Goal: Task Accomplishment & Management: Manage account settings

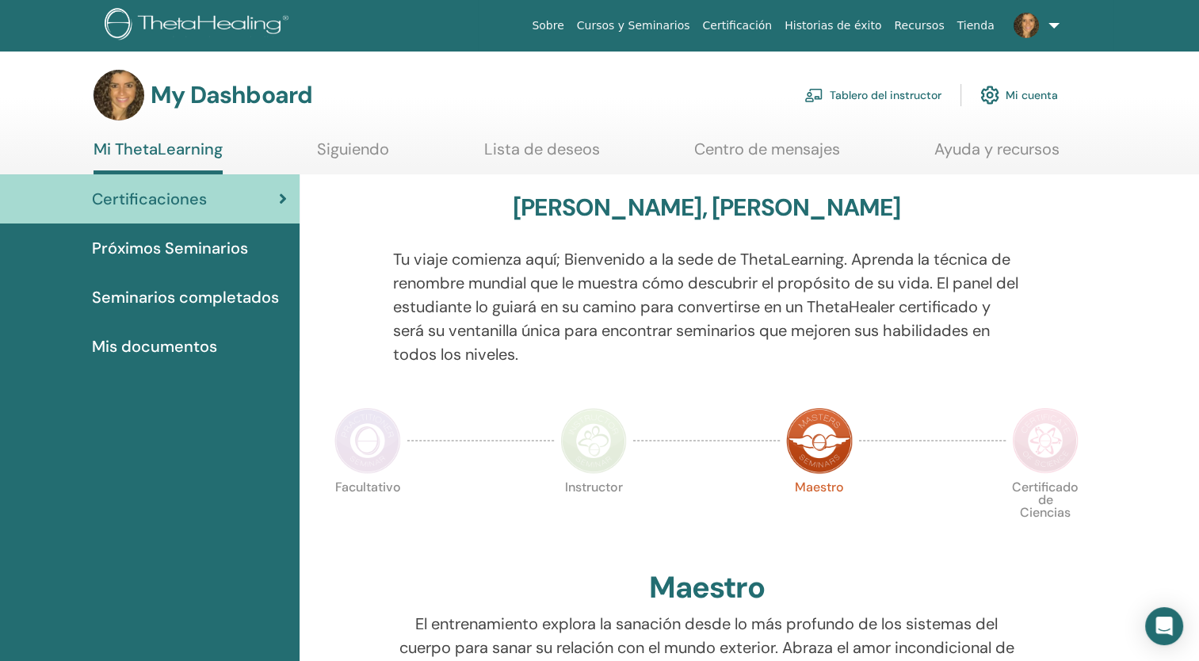
click at [224, 244] on span "Próximos Seminarios" at bounding box center [170, 248] width 156 height 24
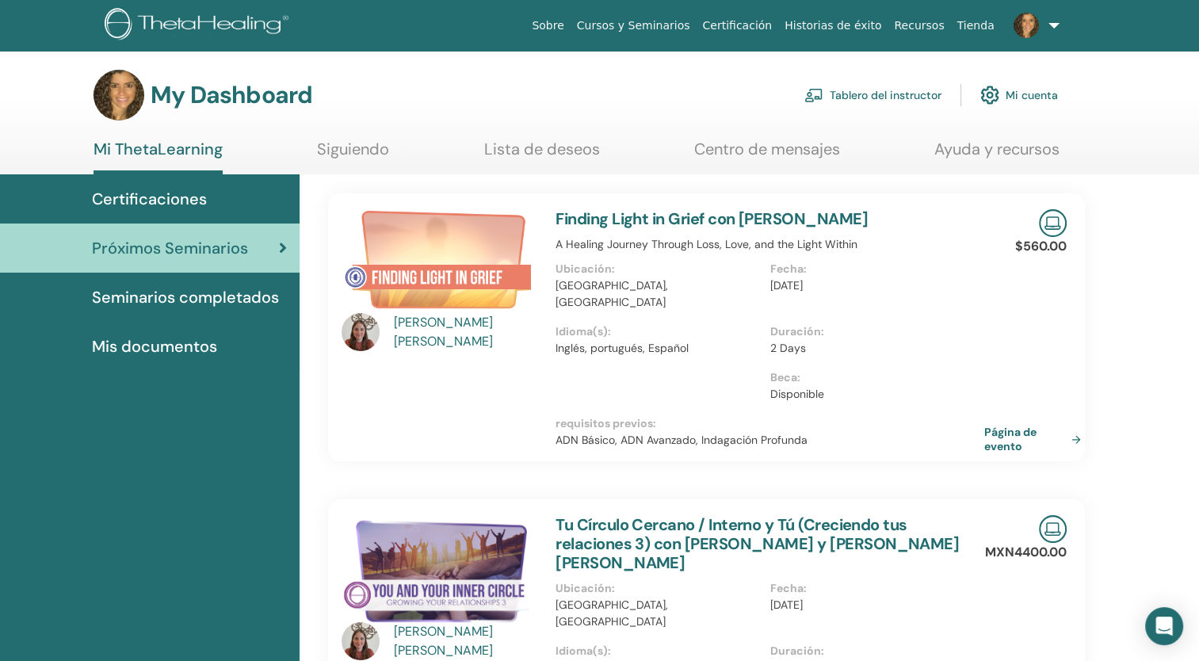
click at [878, 95] on link "Tablero del instructor" at bounding box center [872, 95] width 137 height 35
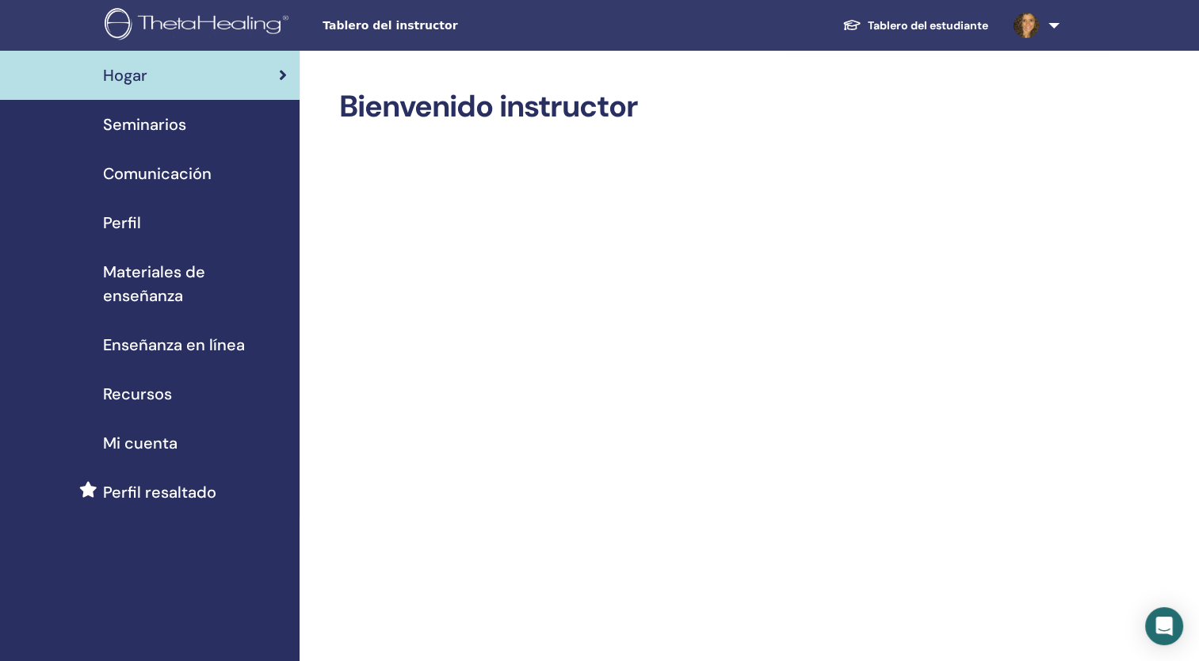
click at [124, 217] on span "Perfil" at bounding box center [122, 223] width 38 height 24
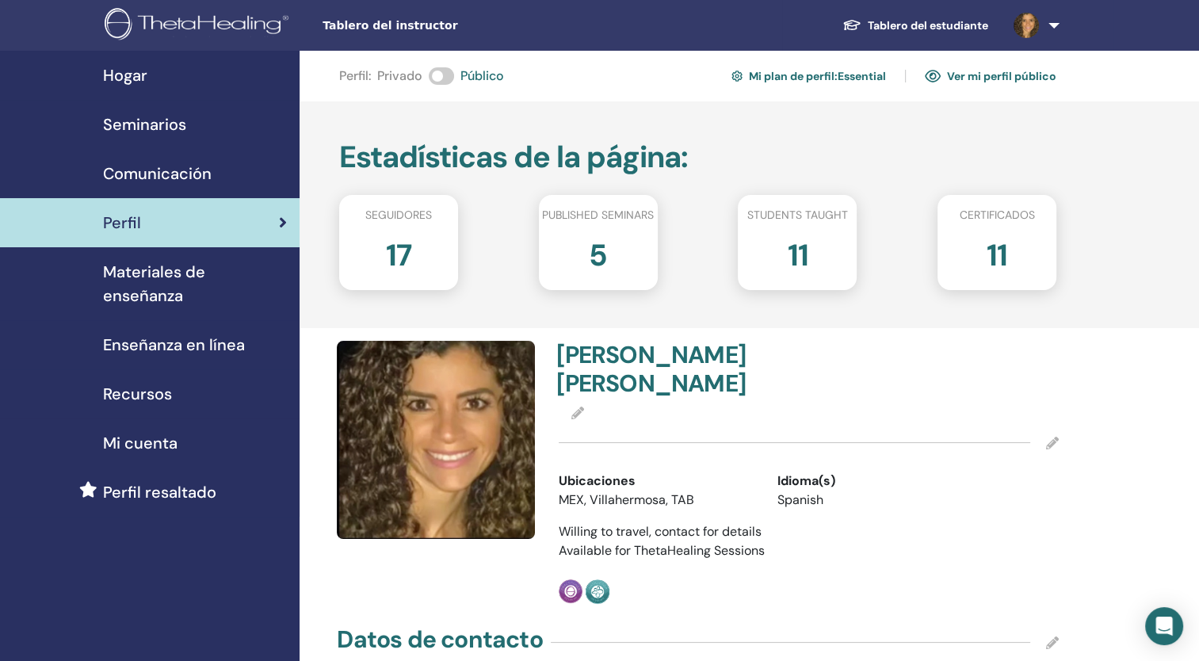
click at [784, 75] on link "Mi plan de perfil : Essential" at bounding box center [808, 75] width 154 height 25
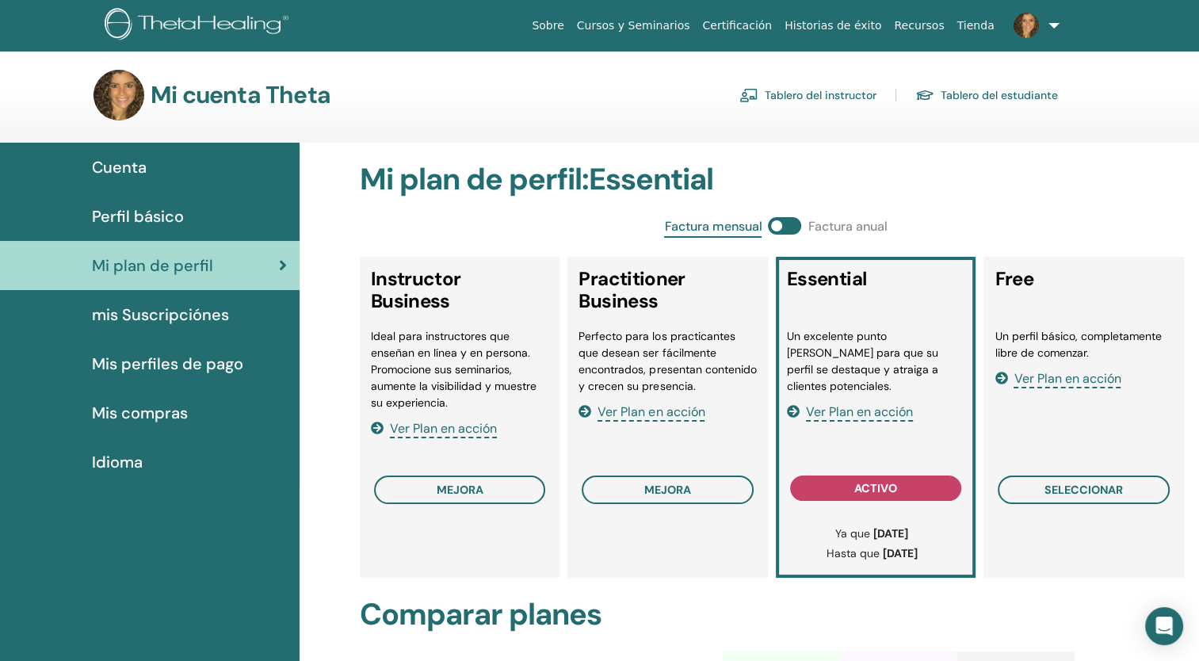
click at [144, 318] on span "mis Suscripciónes" at bounding box center [160, 315] width 137 height 24
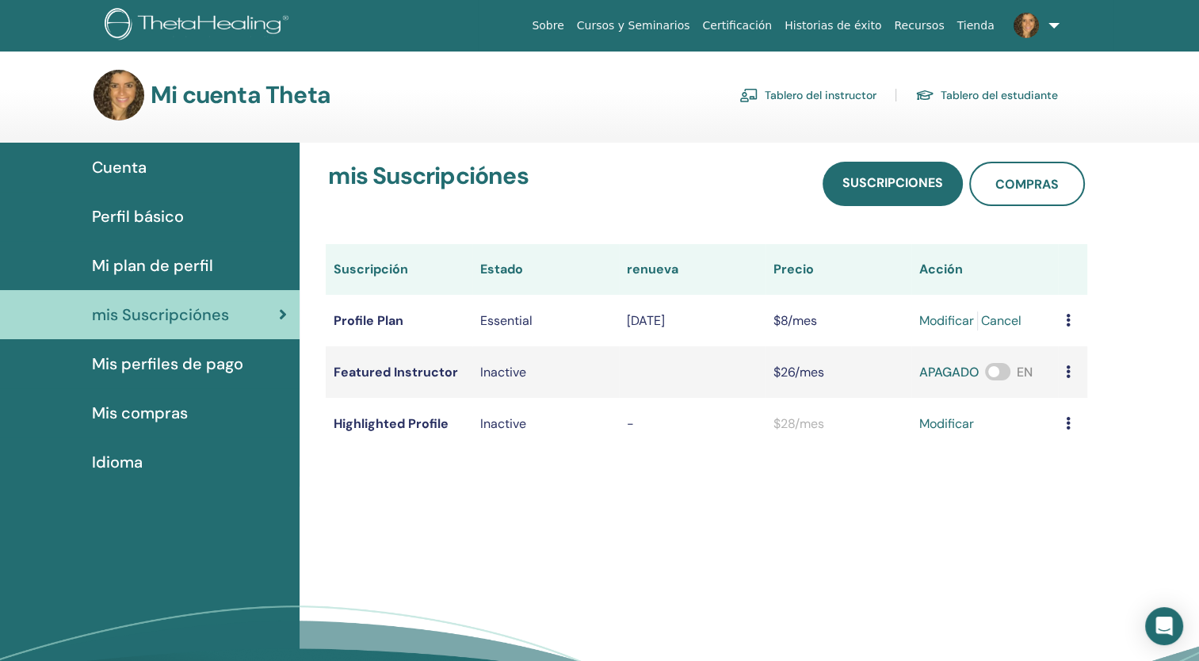
click at [993, 370] on span at bounding box center [997, 371] width 25 height 17
click at [1018, 186] on span "compras" at bounding box center [1026, 184] width 63 height 17
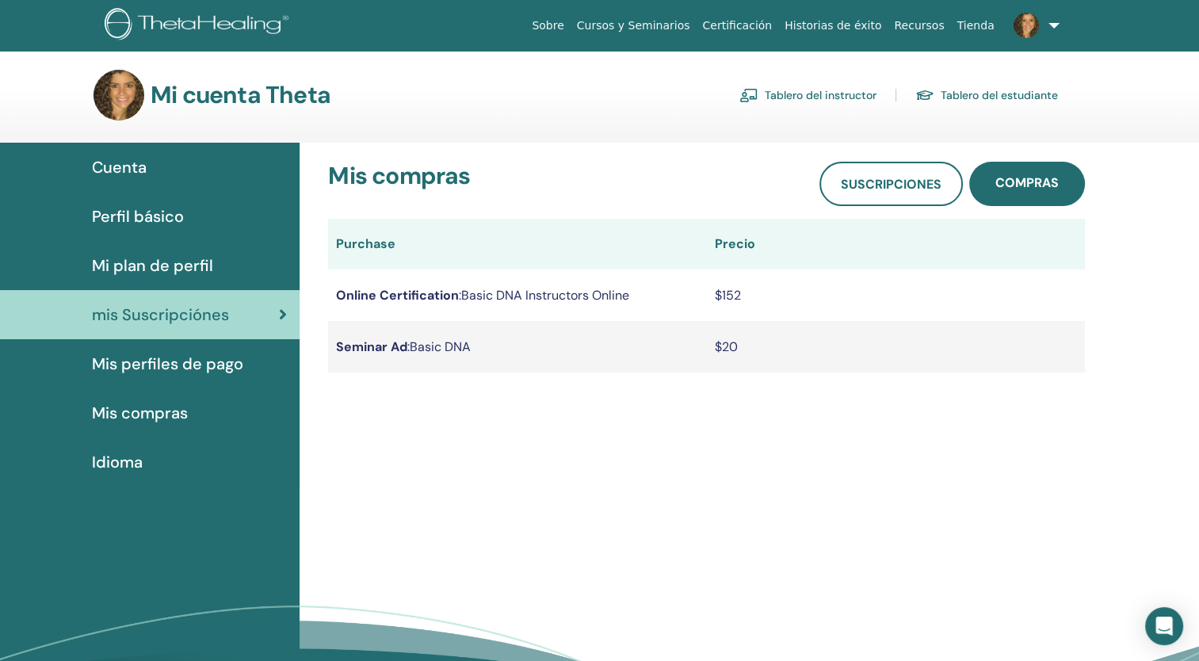
click at [374, 349] on b "Seminar Ad" at bounding box center [371, 346] width 71 height 17
